Goal: Complete application form: Complete application form

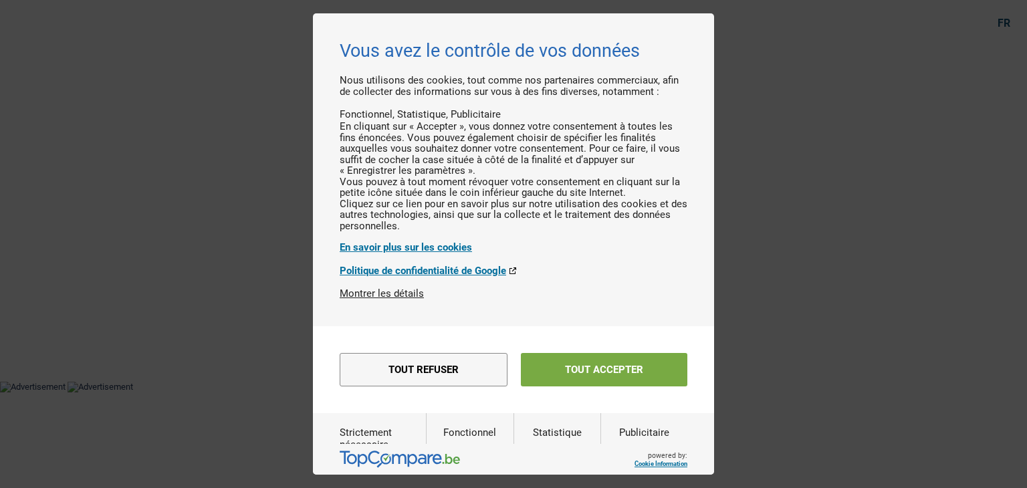
click at [609, 386] on button "Tout accepter" at bounding box center [604, 369] width 166 height 33
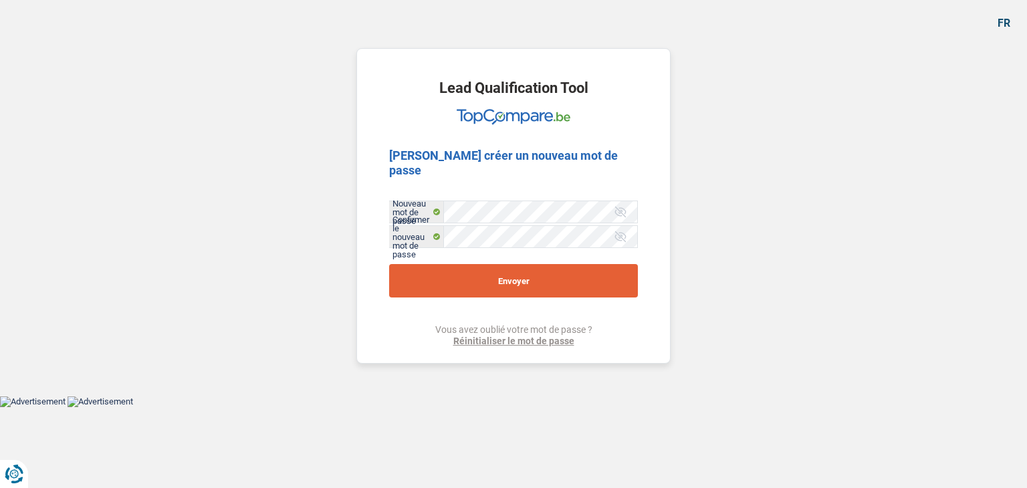
click at [521, 264] on button "Envoyer" at bounding box center [513, 280] width 249 height 33
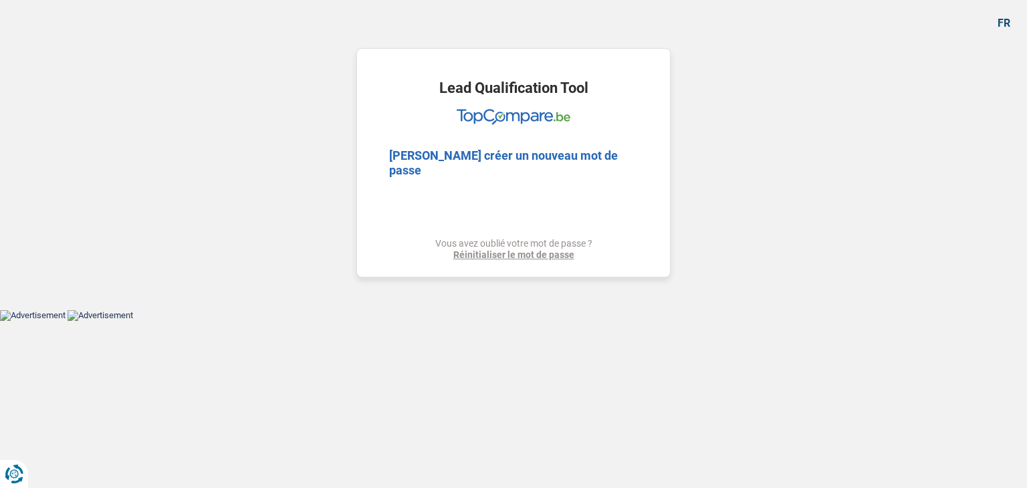
select select "refinancing"
select select "other"
select select "120"
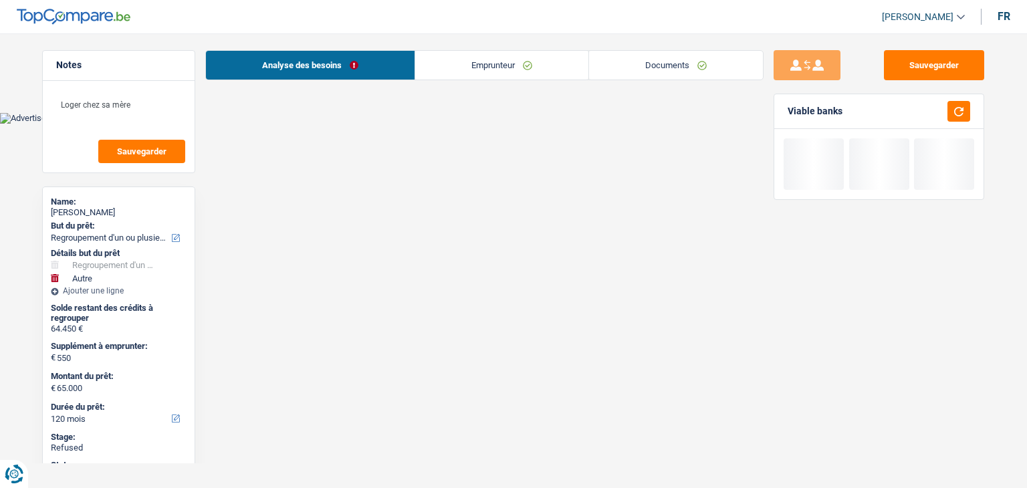
select select "cofidis"
select select "refinancing"
select select "other"
select select "120"
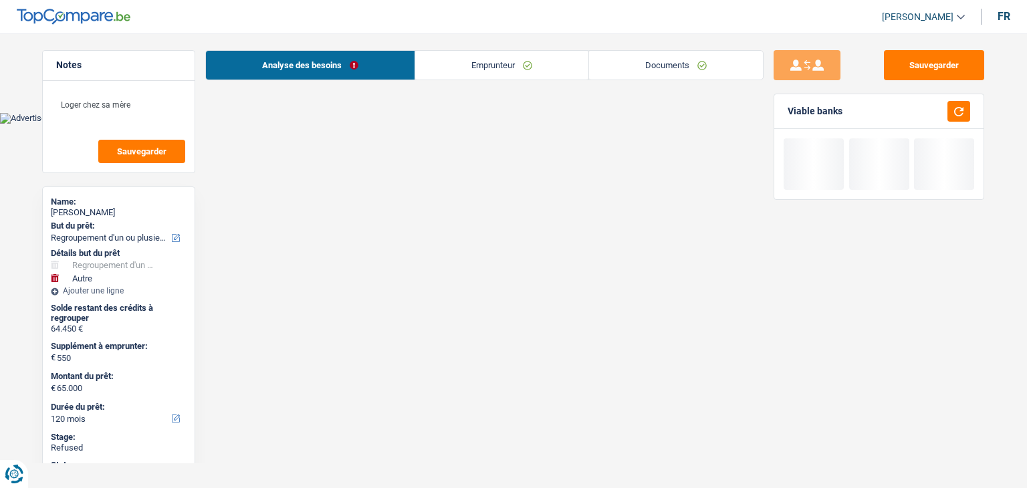
select select "publicEmployee"
select select "netSalary"
select select "mealVouchers"
select select "liveWithParents"
select select "carLoan"
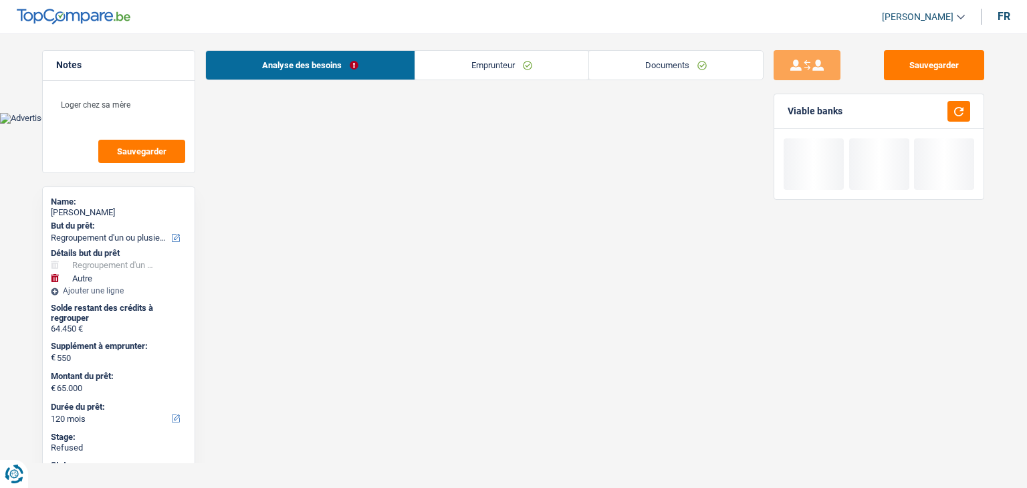
select select "120"
select select "carLoan"
select select "60"
select select "refinancing"
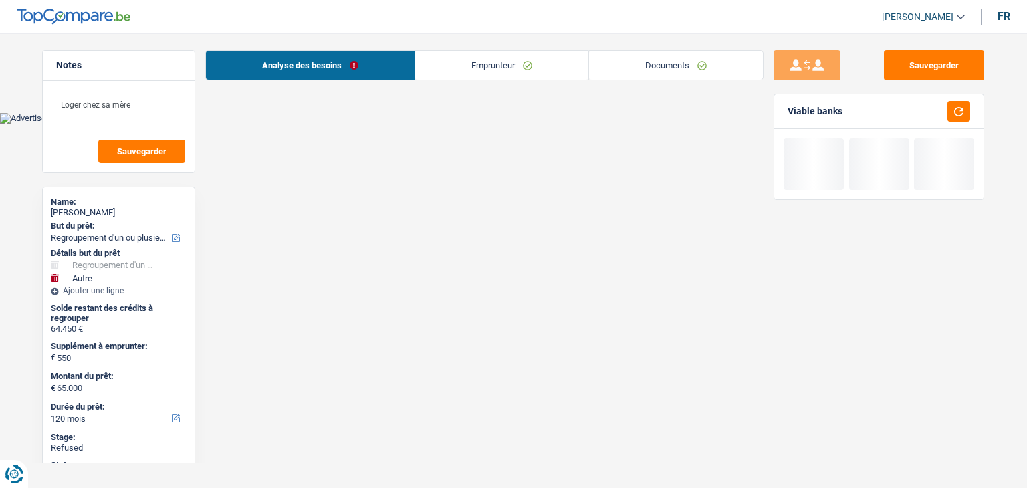
select select "other"
select select "120"
